Goal: Communication & Community: Answer question/provide support

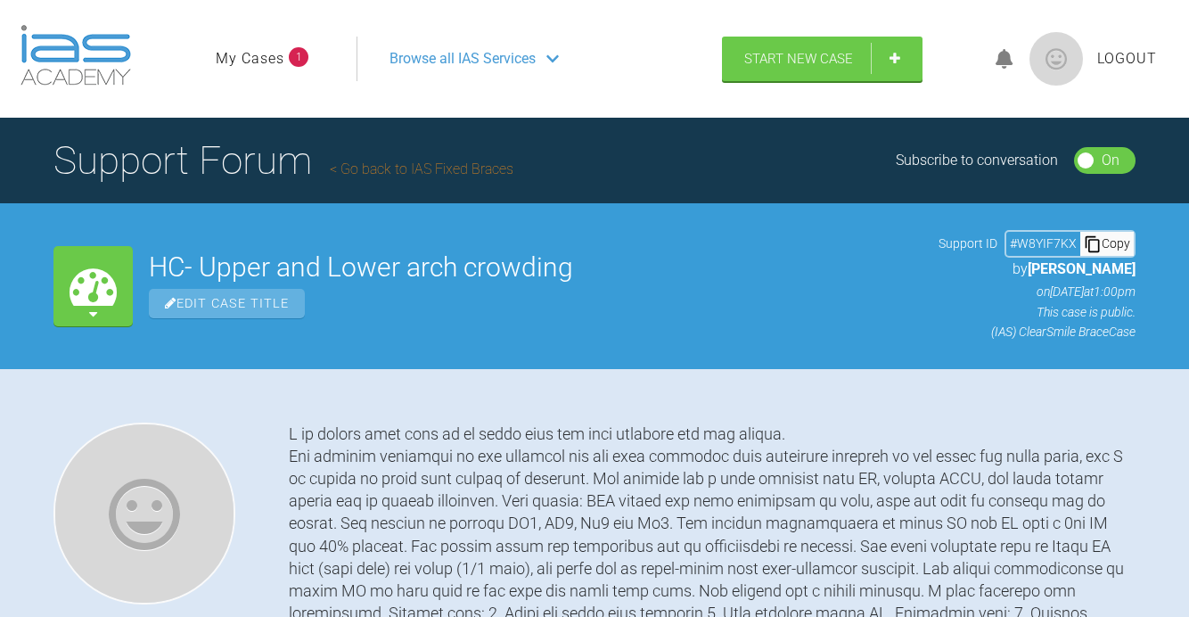
click at [549, 54] on icon at bounding box center [552, 59] width 12 height 14
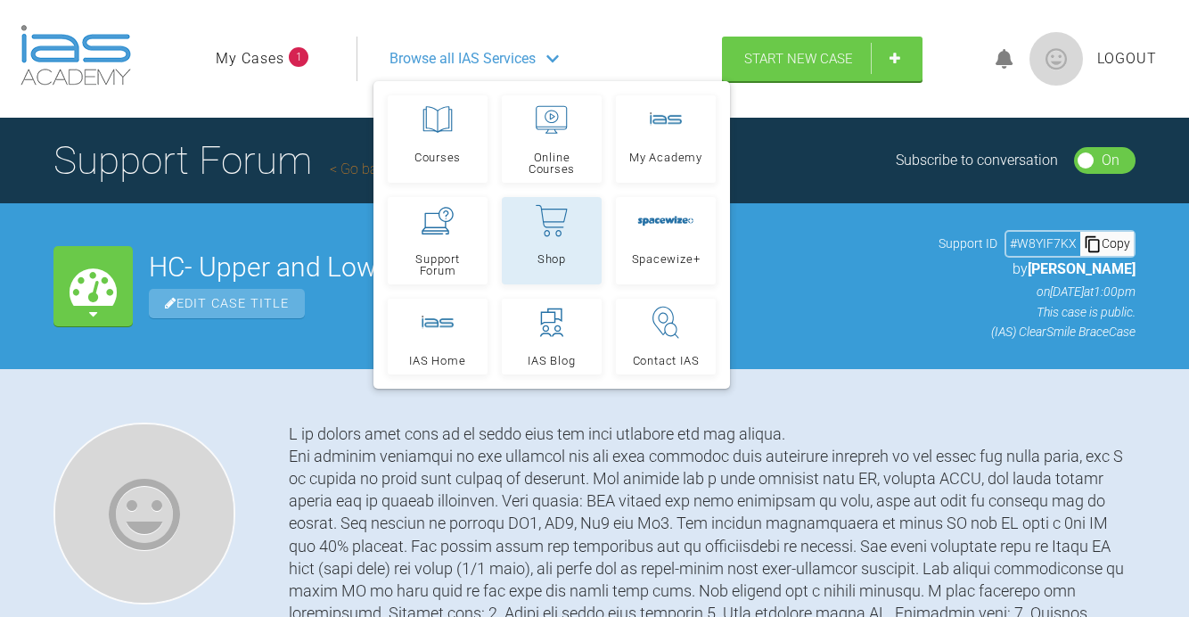
click at [557, 241] on link "Shop" at bounding box center [552, 240] width 100 height 87
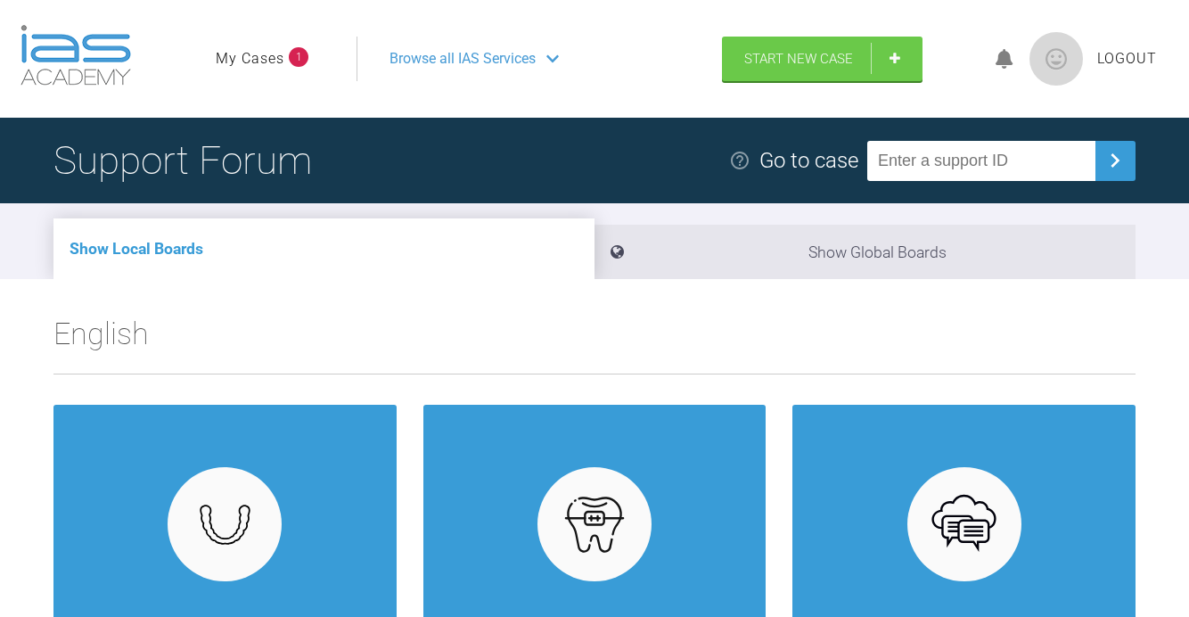
click at [286, 53] on li "My Cases 1" at bounding box center [262, 58] width 93 height 23
click at [296, 57] on span "1" at bounding box center [299, 57] width 20 height 20
click at [271, 54] on link "My Cases" at bounding box center [250, 58] width 69 height 23
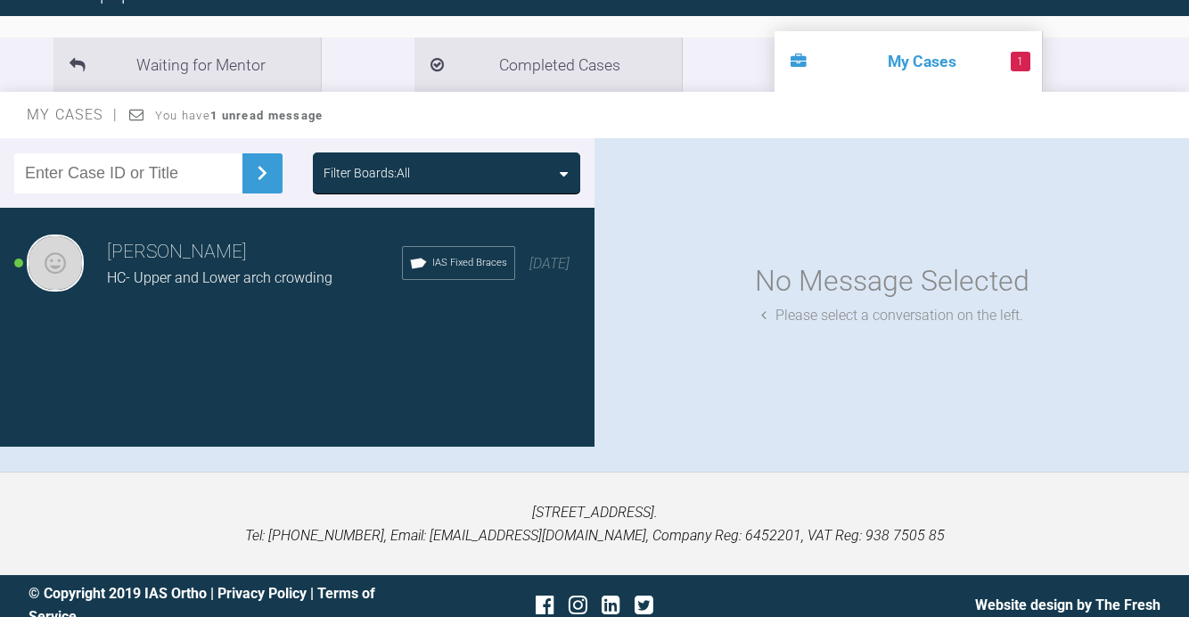
scroll to position [89, 0]
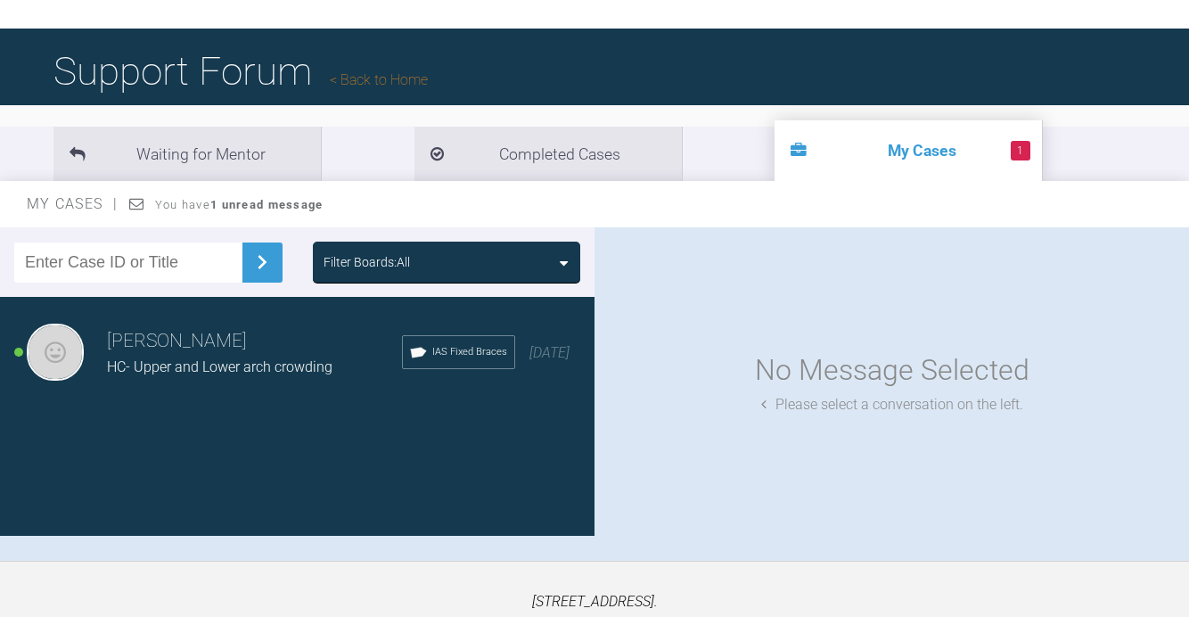
click at [194, 360] on span "HC- Upper and Lower arch crowding" at bounding box center [219, 366] width 225 height 17
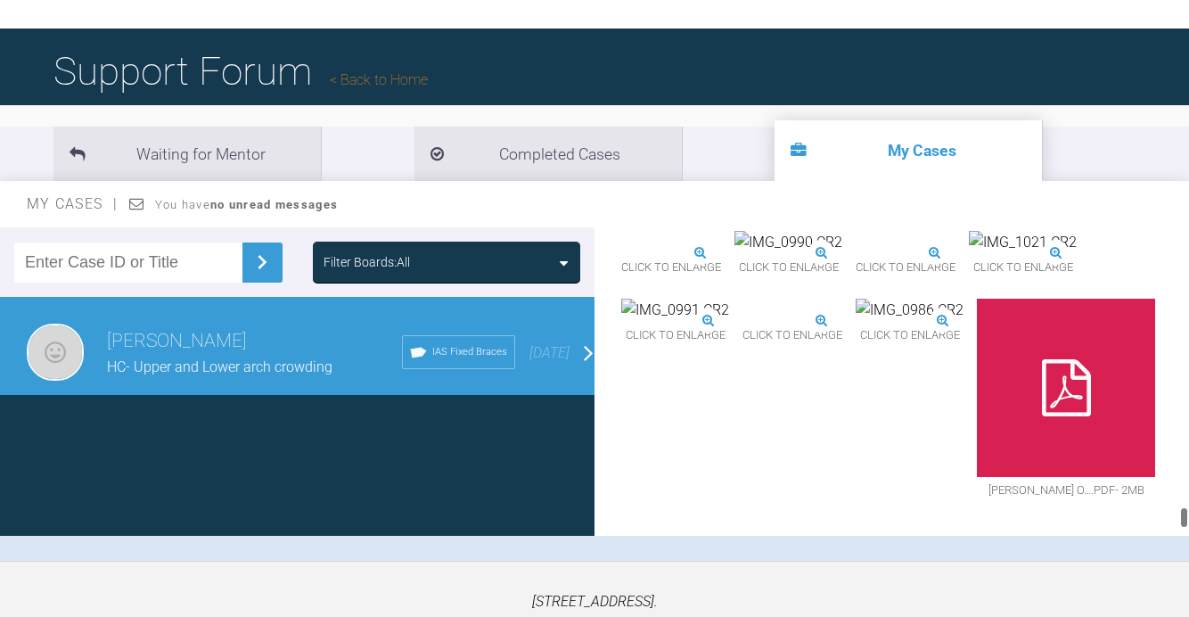
scroll to position [7466, 0]
drag, startPoint x: 1185, startPoint y: 356, endPoint x: 1162, endPoint y: 554, distance: 200.1
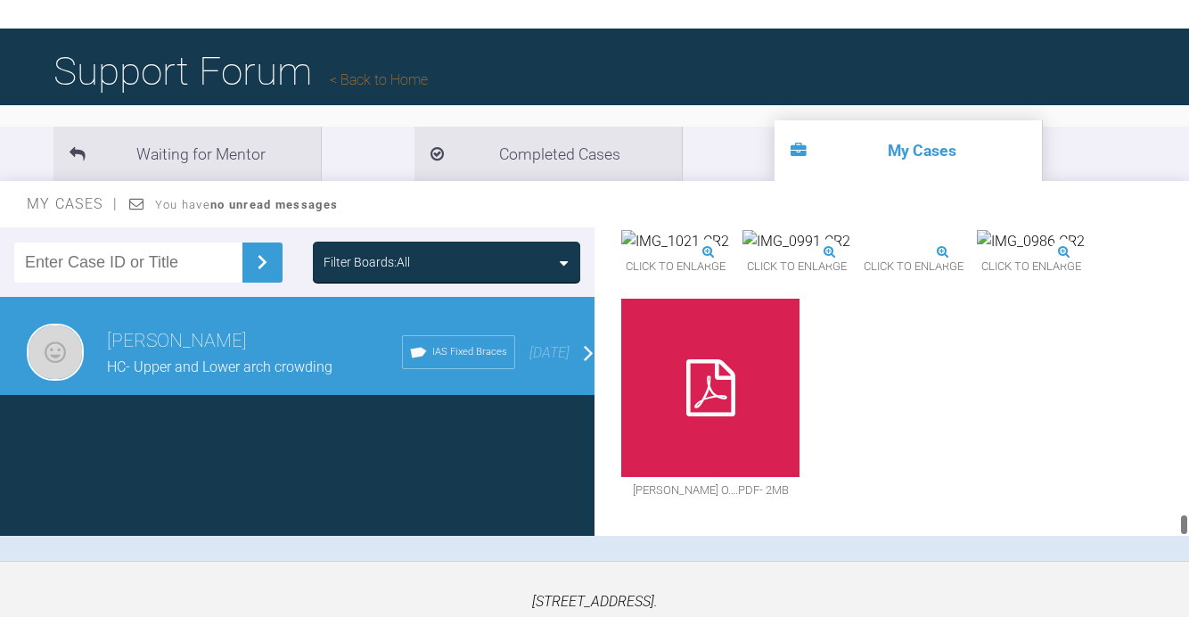
click at [1162, 554] on div "Filter Boards: All Tracey Campbell HC- Upper and Lower arch crowding IAS Fixed …" at bounding box center [594, 393] width 1189 height 333
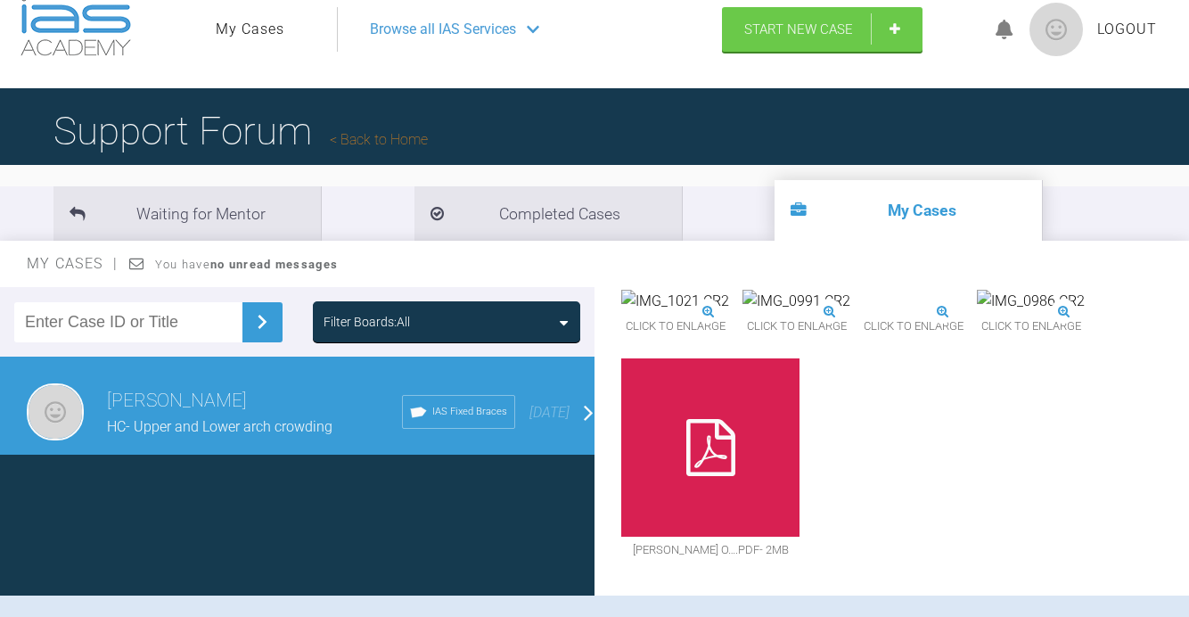
scroll to position [0, 0]
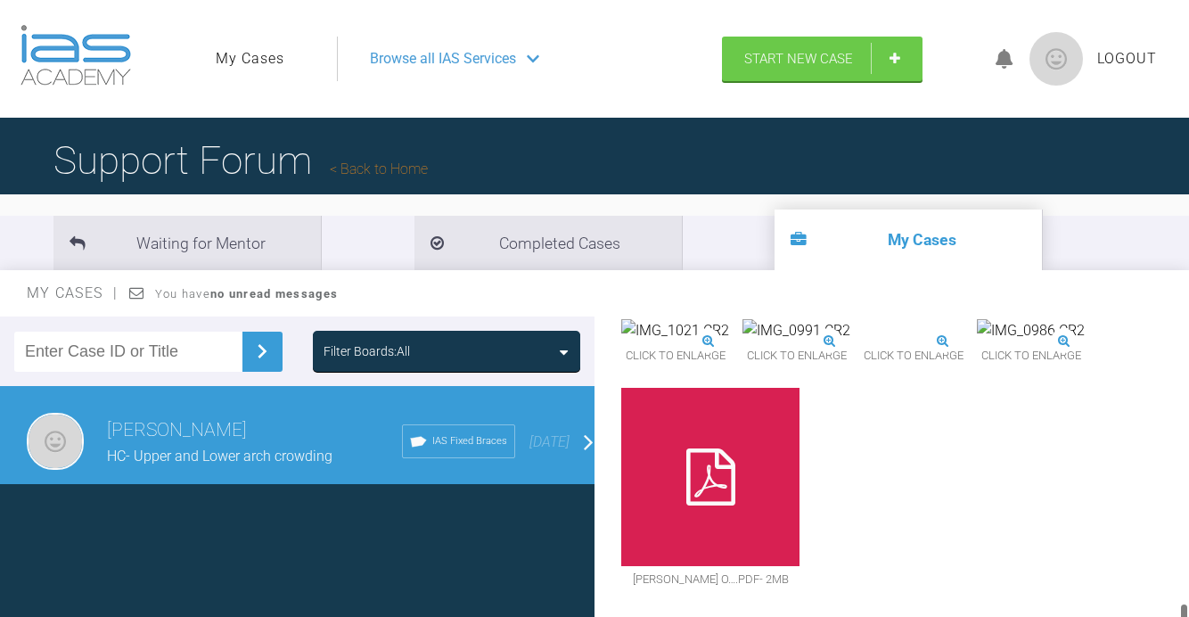
click at [1006, 56] on icon at bounding box center [1004, 59] width 18 height 20
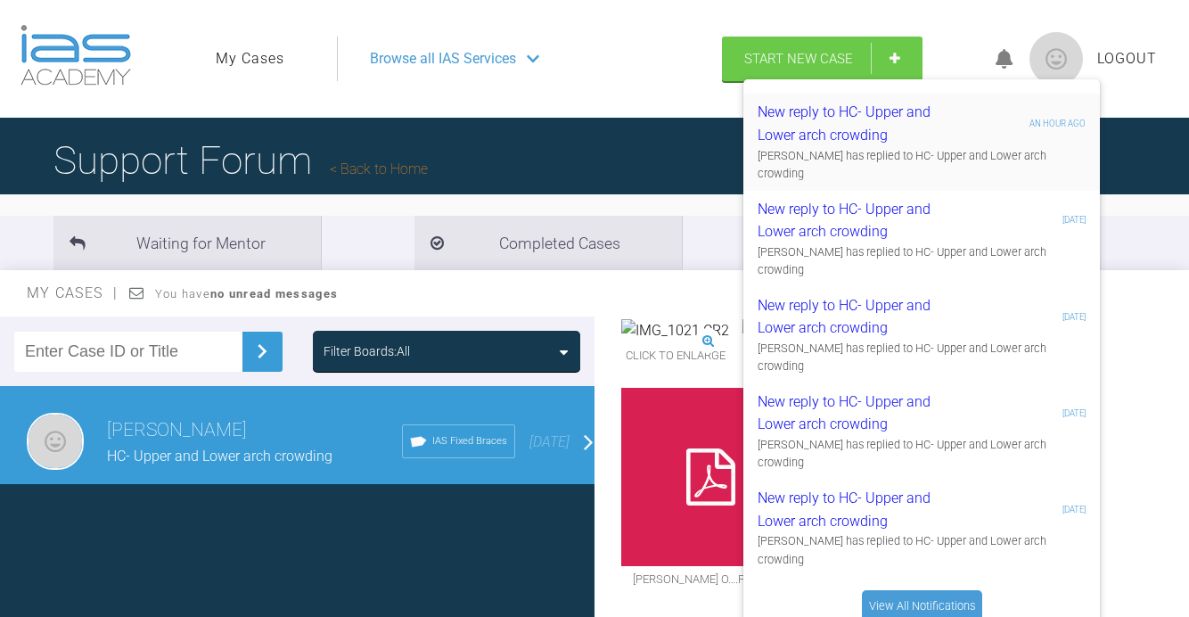
click at [953, 127] on div "New reply to HC- Upper and Lower arch crowding" at bounding box center [863, 123] width 213 height 45
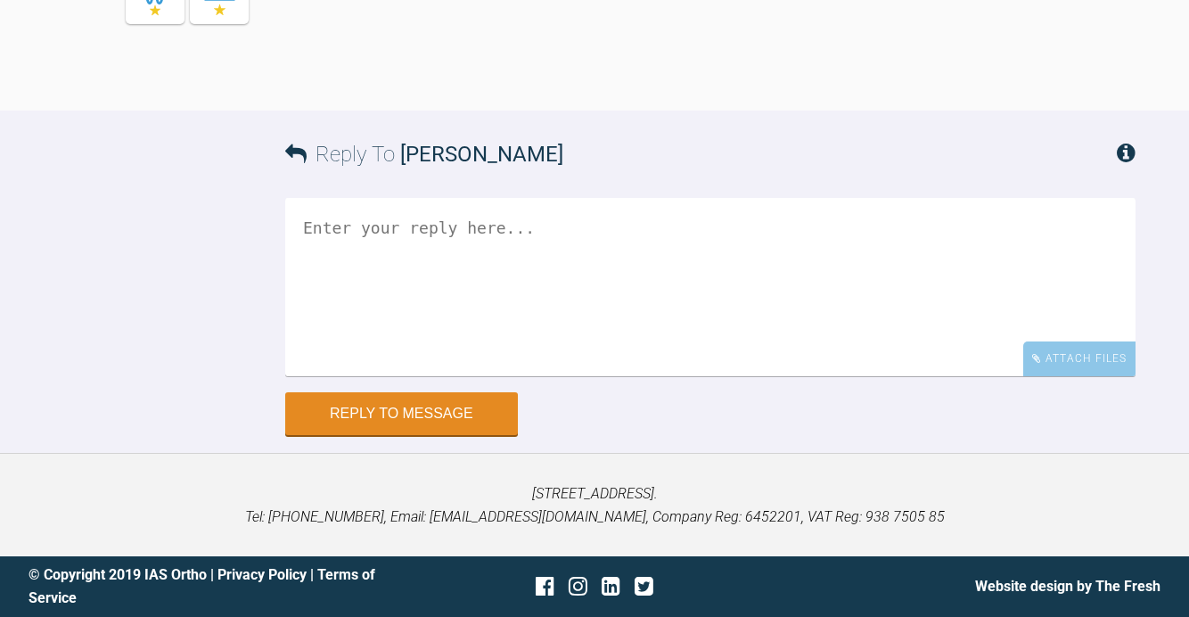
scroll to position [9924, 0]
click at [550, 307] on textarea at bounding box center [710, 287] width 850 height 178
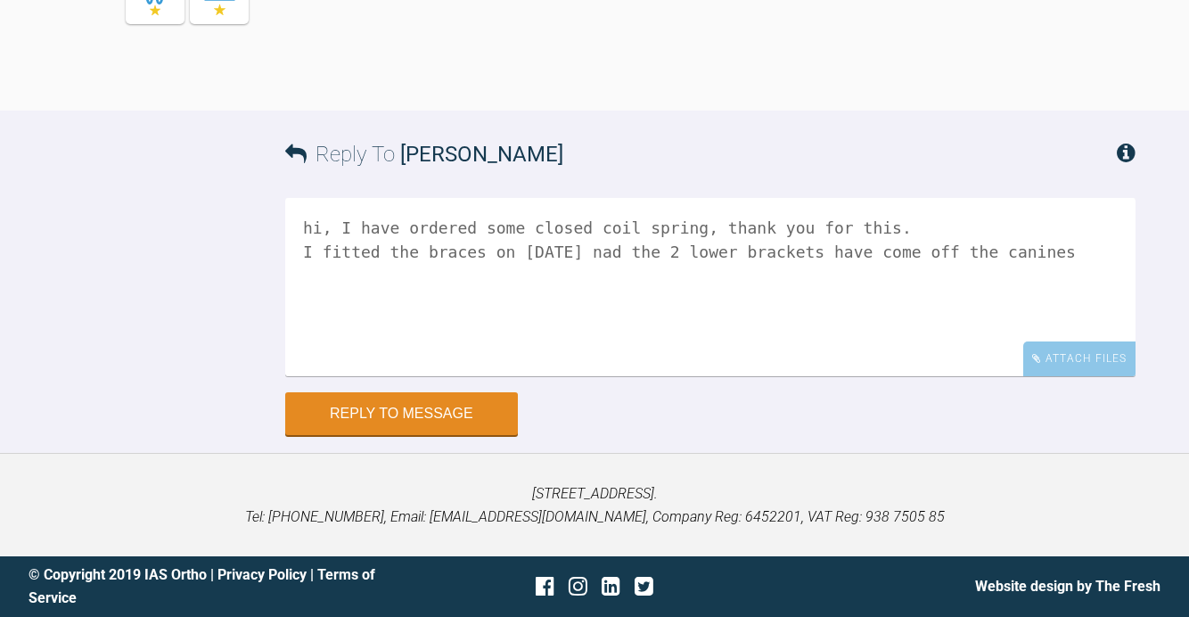
click at [952, 250] on textarea "hi, I have ordered some closed coil spring, thank you for this. I fitted the br…" at bounding box center [710, 287] width 850 height 178
click at [1080, 251] on textarea "hi, I have ordered some closed coil spring, thank you for this. I fitted the br…" at bounding box center [710, 287] width 850 height 178
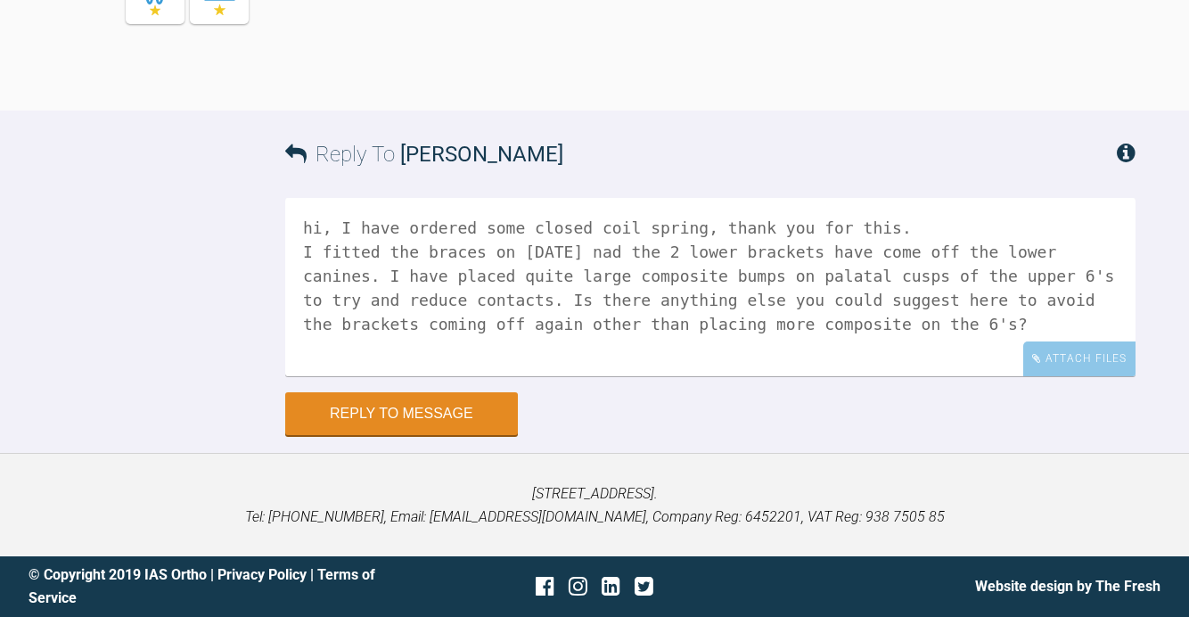
click at [590, 251] on textarea "hi, I have ordered some closed coil spring, thank you for this. I fitted the br…" at bounding box center [710, 287] width 850 height 178
click at [585, 250] on textarea "hi, I have ordered some closed coil spring, thank you for this. I fitted the br…" at bounding box center [710, 287] width 850 height 178
click at [585, 246] on textarea "hi, I have ordered some closed coil spring, thank you for this. I fitted the br…" at bounding box center [710, 287] width 850 height 178
drag, startPoint x: 689, startPoint y: 251, endPoint x: 665, endPoint y: 252, distance: 24.1
click at [665, 252] on textarea "hi, I have ordered some closed coil spring, thank you for this. I fitted the br…" at bounding box center [710, 287] width 850 height 178
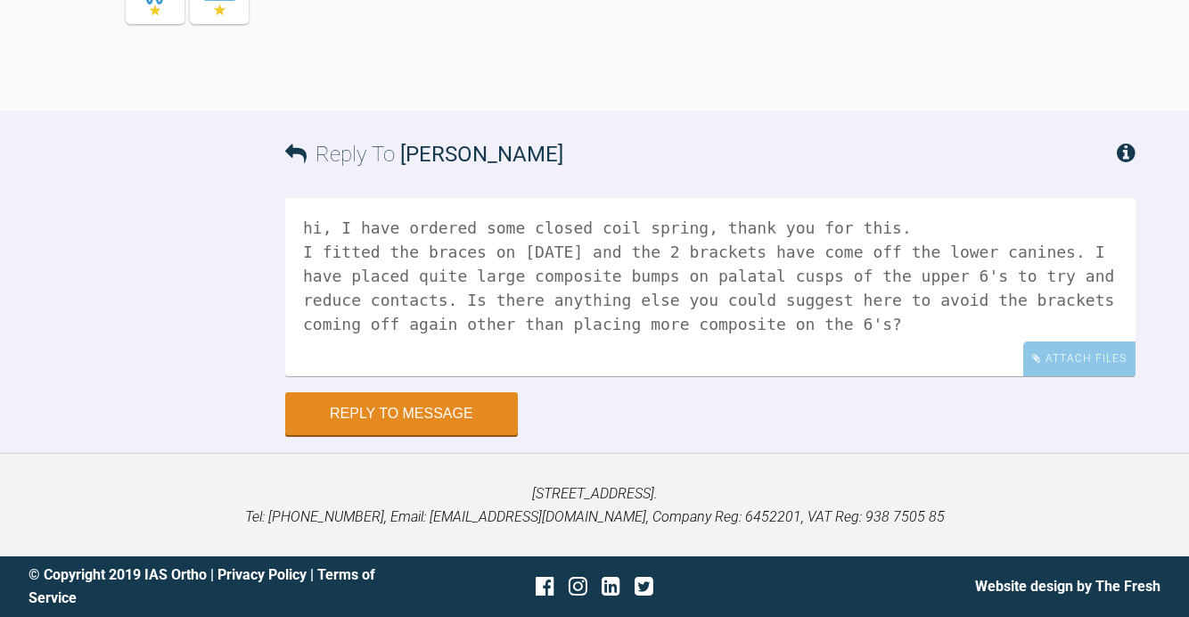
click at [373, 297] on textarea "hi, I have ordered some closed coil spring, thank you for this. I fitted the br…" at bounding box center [710, 287] width 850 height 178
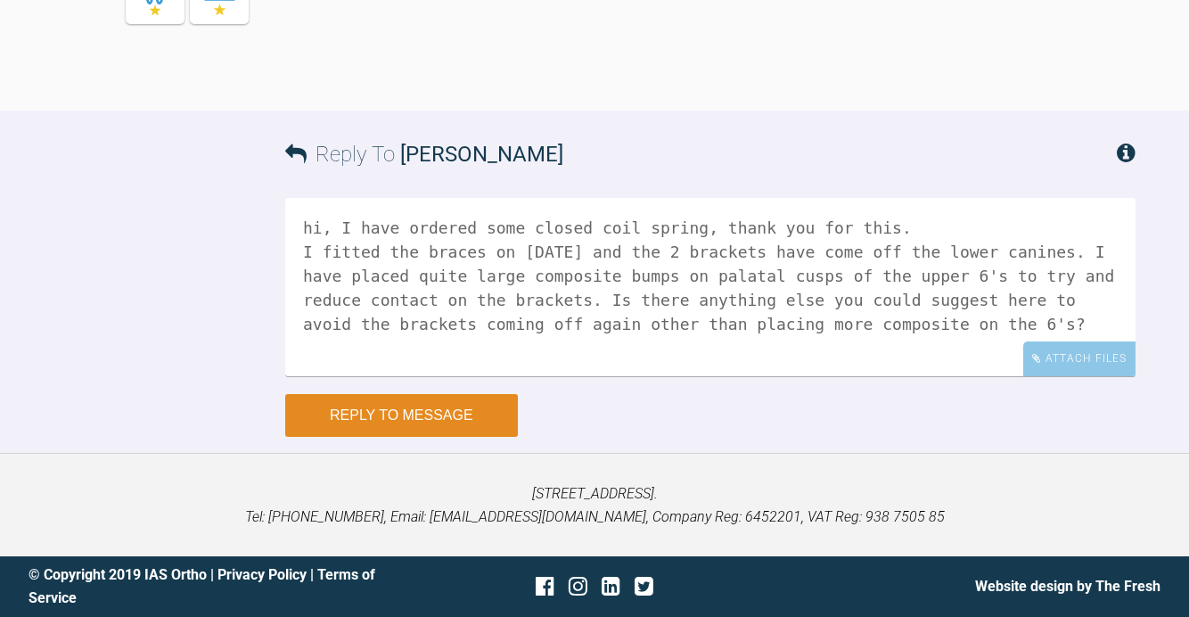
type textarea "hi, I have ordered some closed coil spring, thank you for this. I fitted the br…"
click at [447, 413] on button "Reply to Message" at bounding box center [401, 415] width 233 height 43
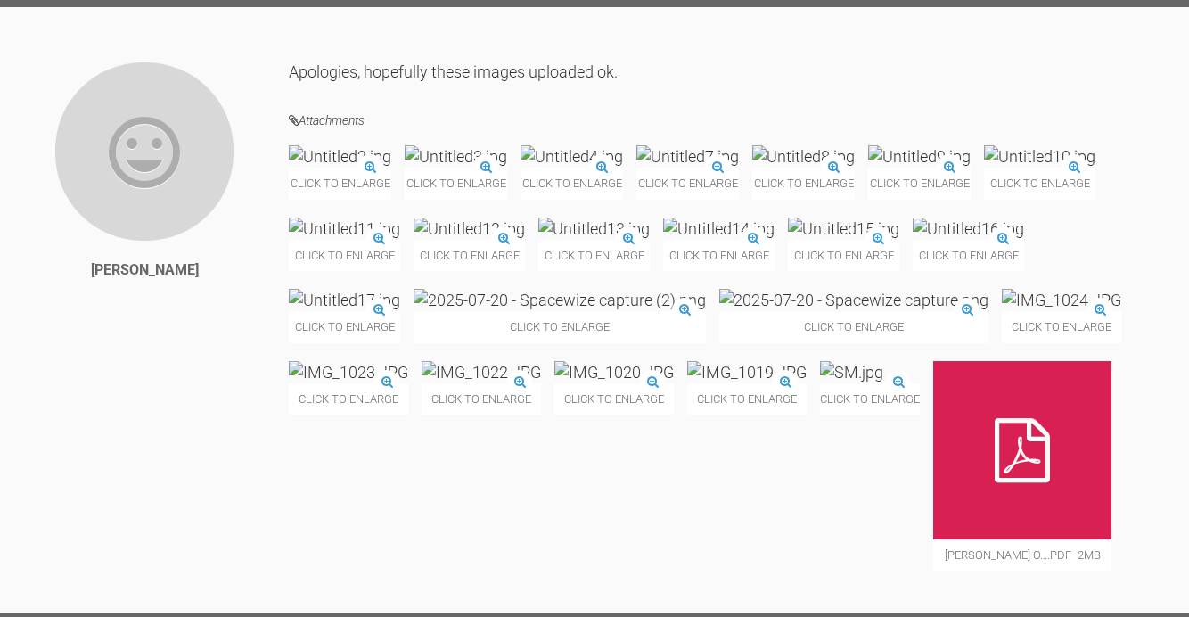
scroll to position [0, 0]
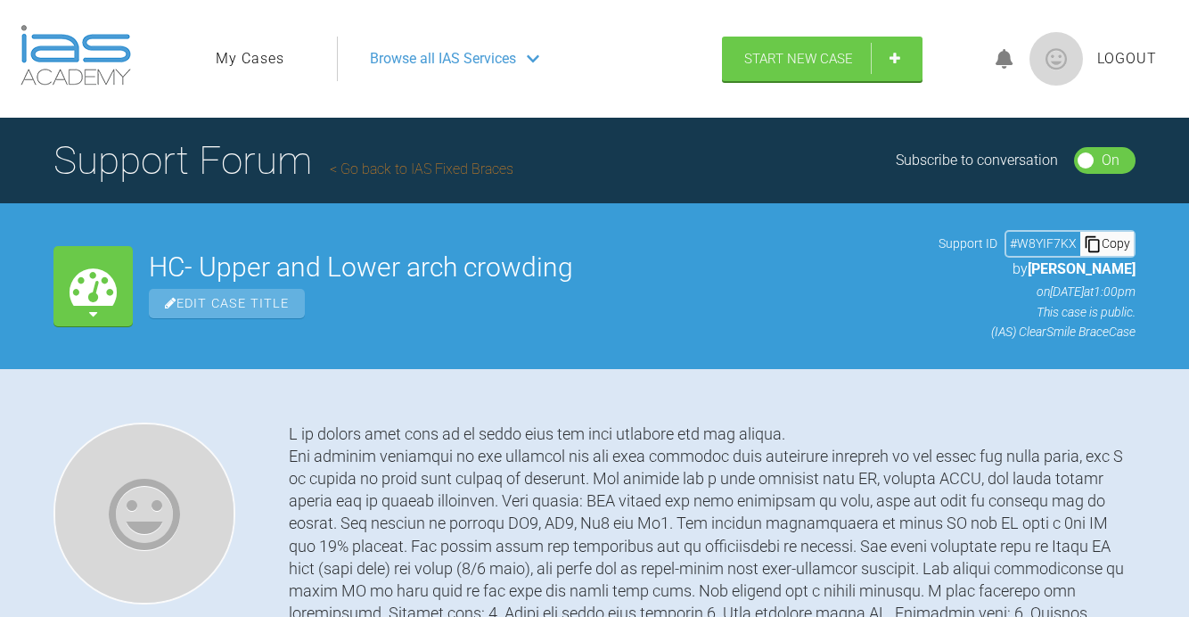
click at [536, 55] on icon at bounding box center [533, 59] width 12 height 14
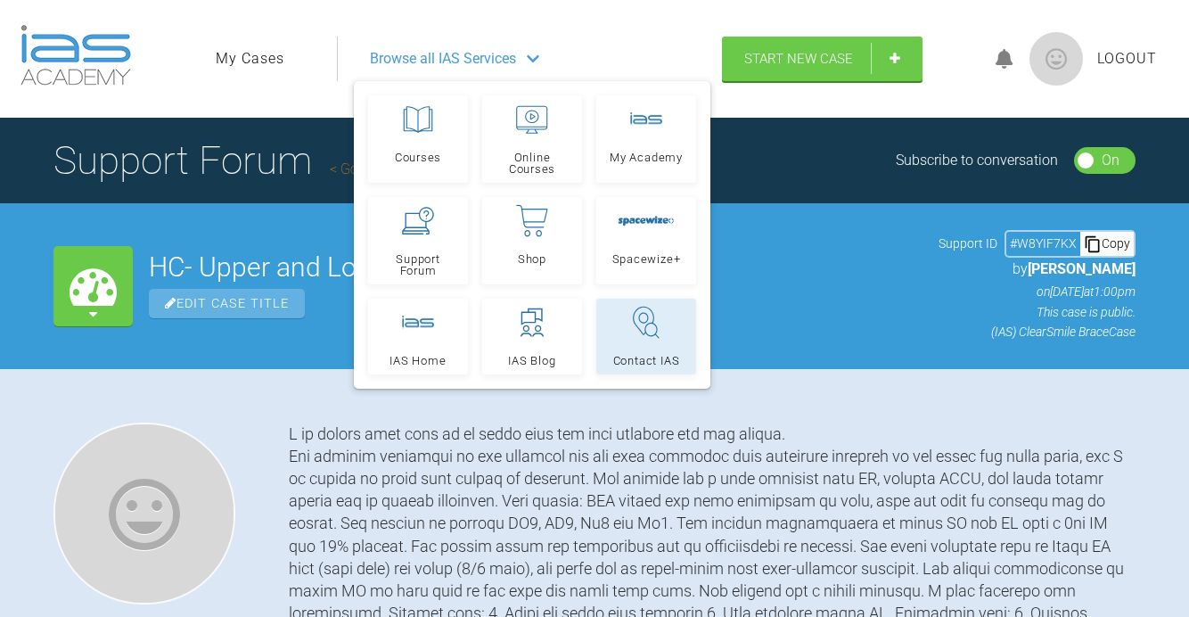
click at [649, 320] on icon at bounding box center [646, 323] width 32 height 36
